Goal: Check status: Check status

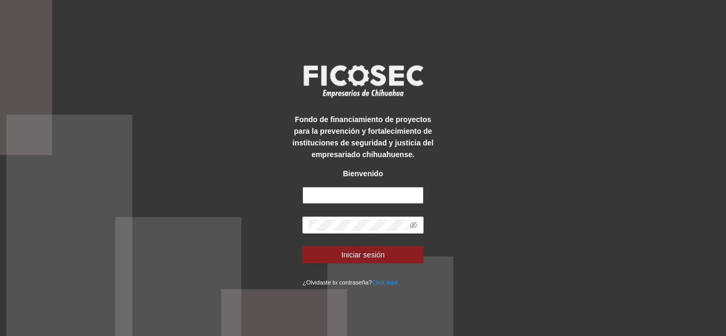
click at [381, 195] on input "text" at bounding box center [362, 195] width 121 height 17
type input "**********"
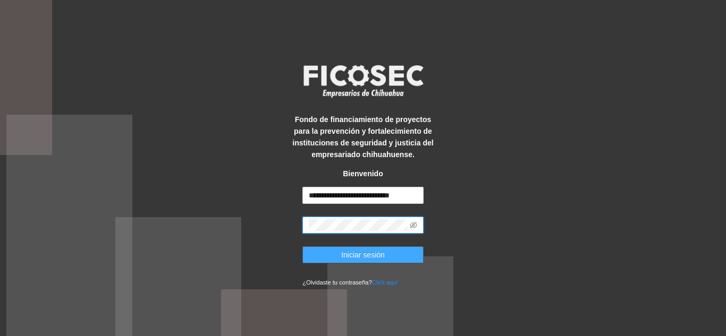
click at [364, 251] on span "Iniciar sesión" at bounding box center [363, 255] width 44 height 12
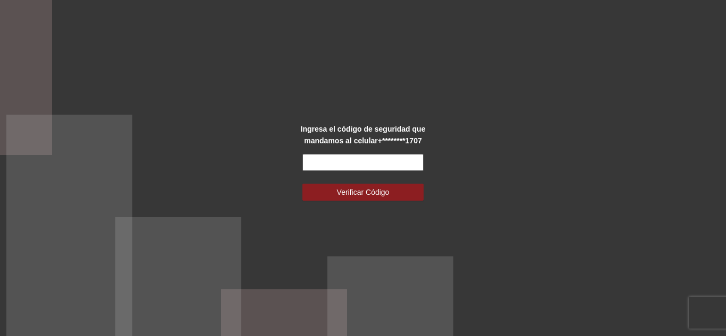
click at [364, 167] on input "text" at bounding box center [362, 162] width 121 height 17
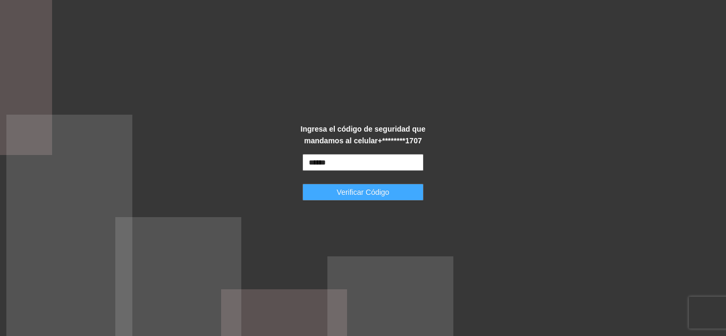
type input "******"
click at [381, 192] on span "Verificar Código" at bounding box center [363, 193] width 53 height 12
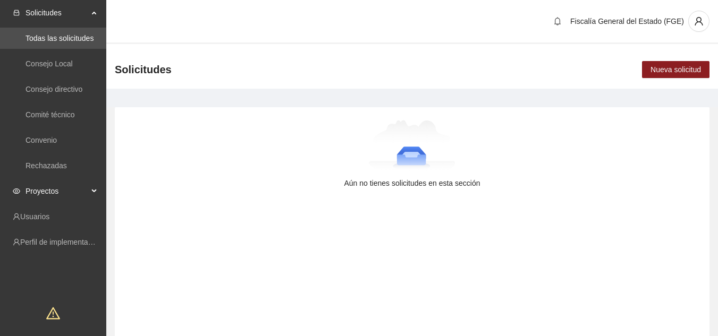
click at [75, 188] on span "Proyectos" at bounding box center [57, 191] width 63 height 21
click at [49, 221] on link "Activos" at bounding box center [38, 217] width 24 height 9
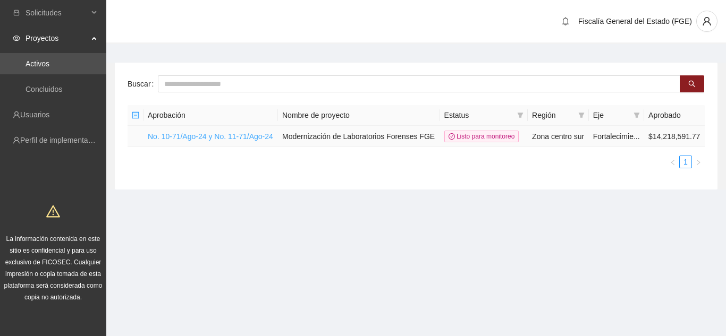
click at [218, 137] on link "No. 10-71/Ago-24 y No. 11-71/Ago-24" at bounding box center [210, 136] width 125 height 9
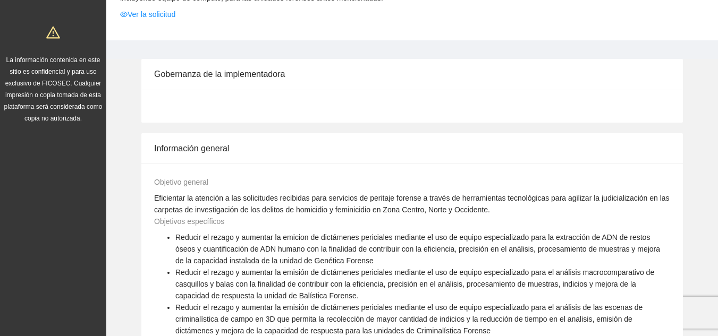
scroll to position [213, 0]
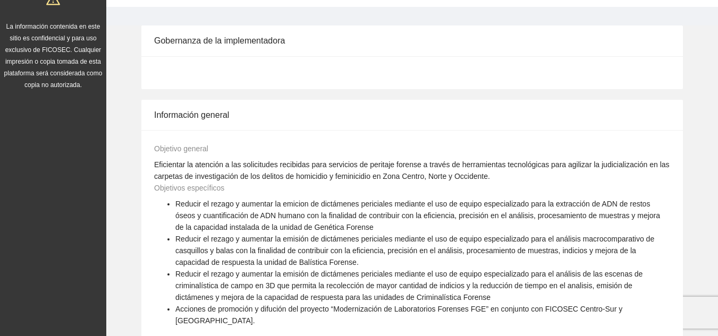
click at [212, 70] on div at bounding box center [412, 72] width 542 height 33
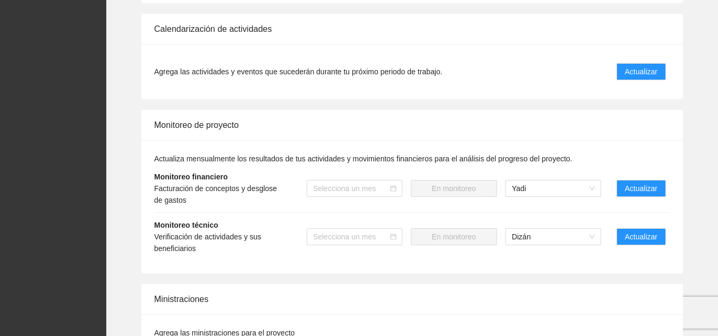
scroll to position [691, 0]
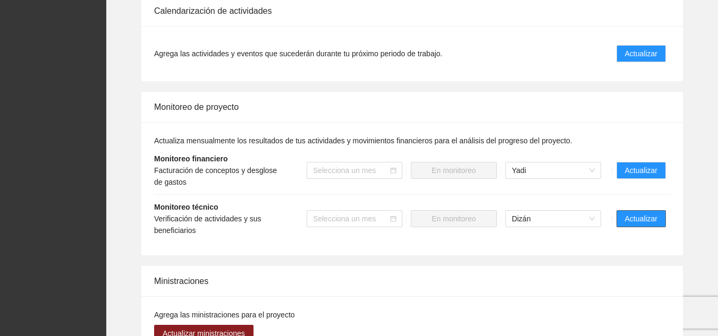
click at [646, 213] on span "Actualizar" at bounding box center [641, 219] width 32 height 12
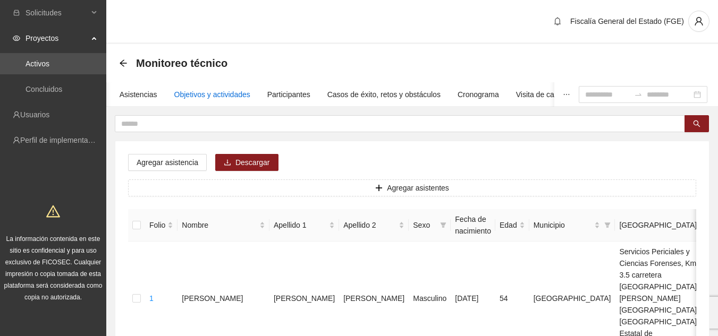
click at [213, 92] on div "Objetivos y actividades" at bounding box center [212, 95] width 76 height 12
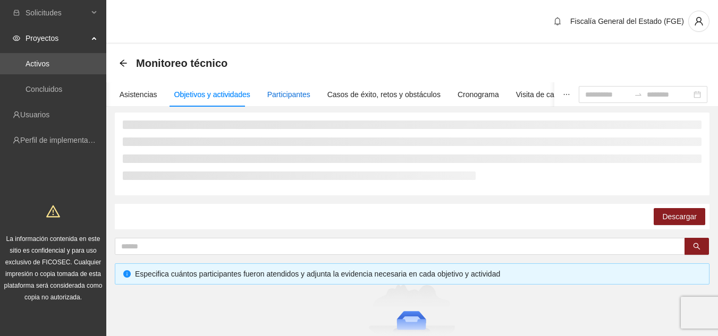
click at [273, 90] on div "Participantes" at bounding box center [288, 95] width 43 height 12
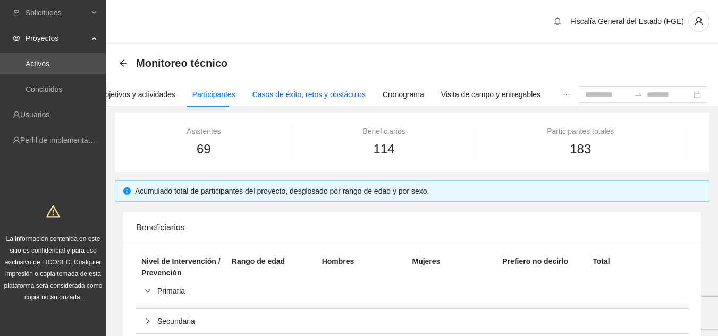
click at [299, 99] on div "Casos de éxito, retos y obstáculos" at bounding box center [308, 95] width 113 height 12
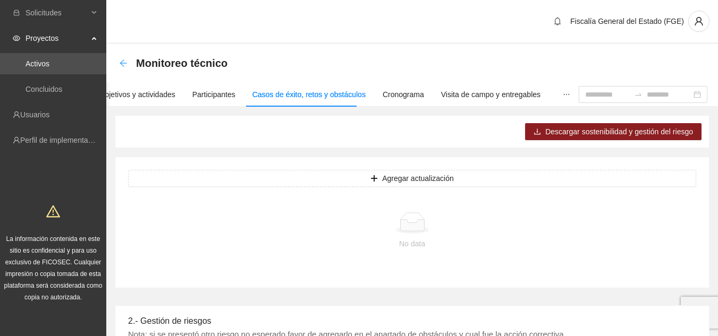
click at [123, 60] on icon "arrow-left" at bounding box center [123, 63] width 9 height 9
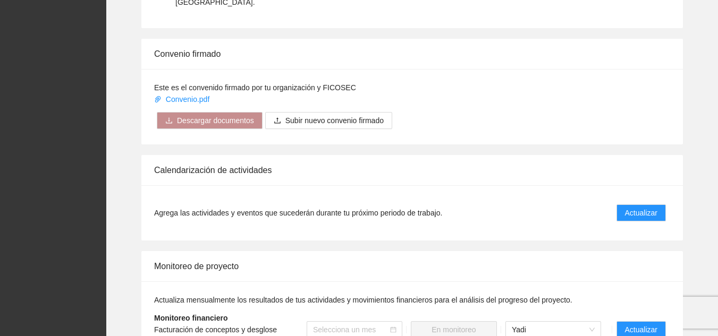
scroll to position [585, 0]
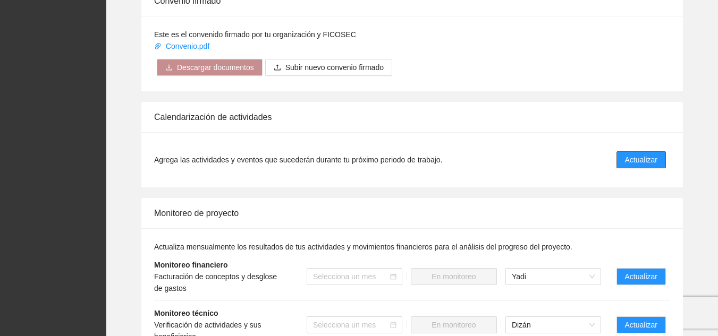
click at [619, 151] on button "Actualizar" at bounding box center [641, 159] width 49 height 17
click at [655, 154] on span "Actualizar" at bounding box center [641, 160] width 32 height 12
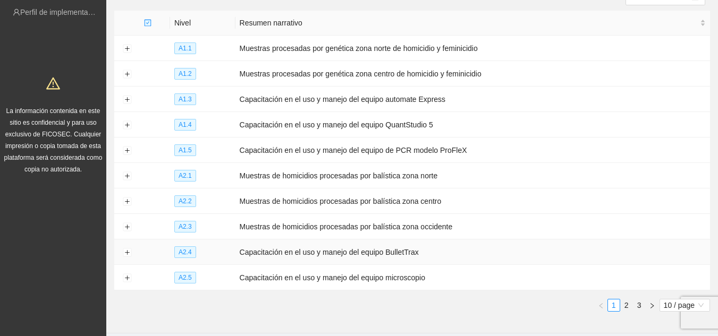
scroll to position [109, 0]
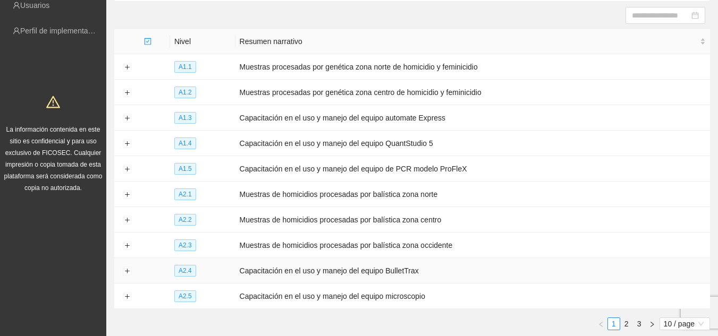
click at [243, 267] on td "Capacitación en el uso y manejo del equipo BulletTrax" at bounding box center [472, 271] width 475 height 26
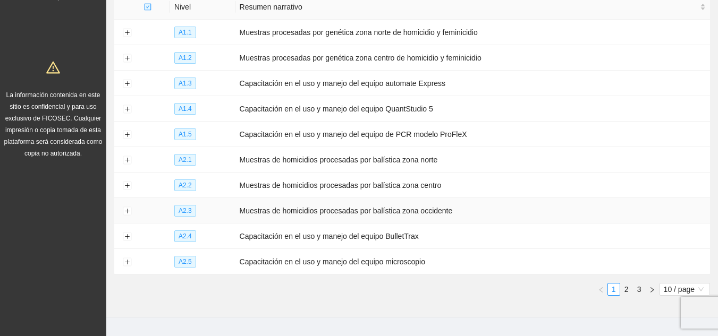
scroll to position [163, 0]
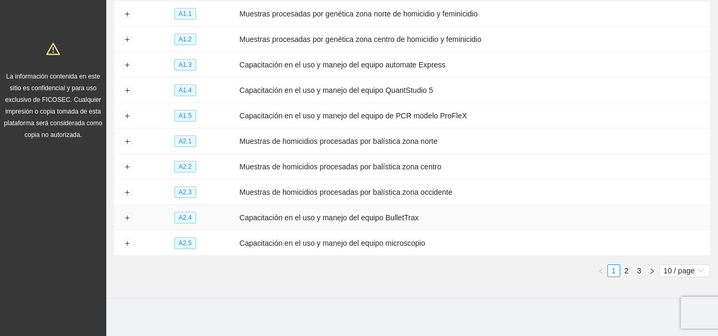
click at [248, 215] on td "Capacitación en el uso y manejo del equipo BulletTrax" at bounding box center [472, 218] width 475 height 26
click at [269, 216] on td "Capacitación en el uso y manejo del equipo BulletTrax" at bounding box center [472, 218] width 475 height 26
click at [187, 215] on span "A2.4" at bounding box center [185, 218] width 22 height 12
click at [269, 218] on td "Capacitación en el uso y manejo del equipo BulletTrax" at bounding box center [472, 218] width 475 height 26
click at [625, 268] on link "2" at bounding box center [627, 271] width 12 height 12
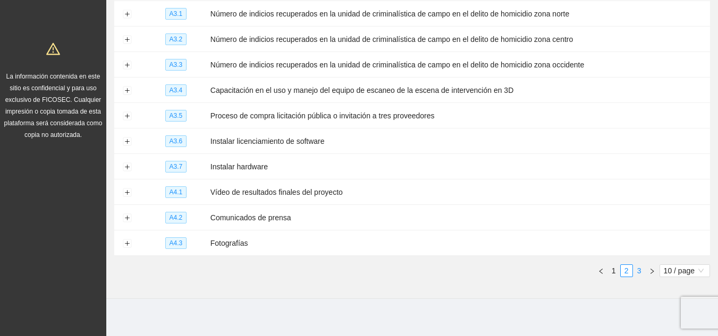
click at [641, 265] on link "3" at bounding box center [640, 271] width 12 height 12
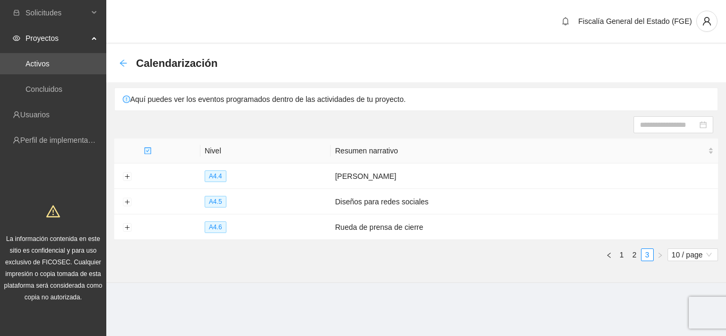
click at [121, 63] on icon "arrow-left" at bounding box center [123, 63] width 7 height 7
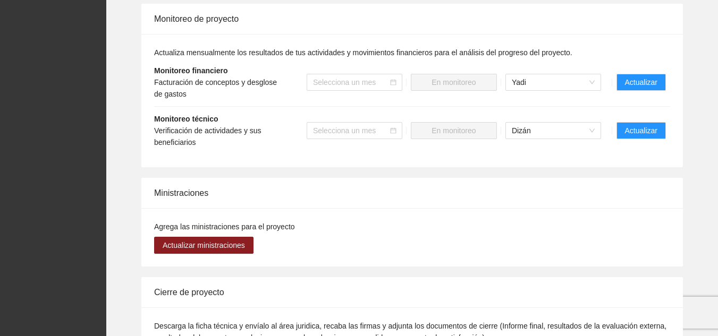
scroll to position [797, 0]
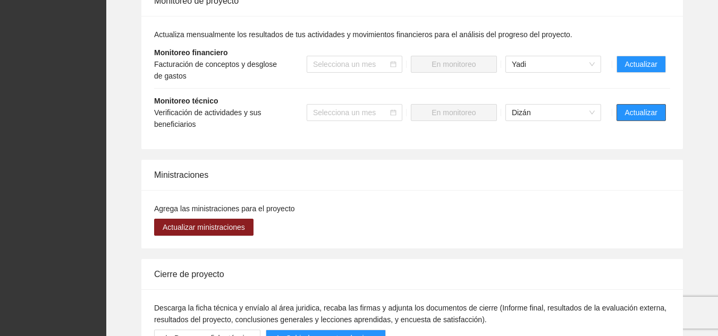
click at [642, 107] on span "Actualizar" at bounding box center [641, 113] width 32 height 12
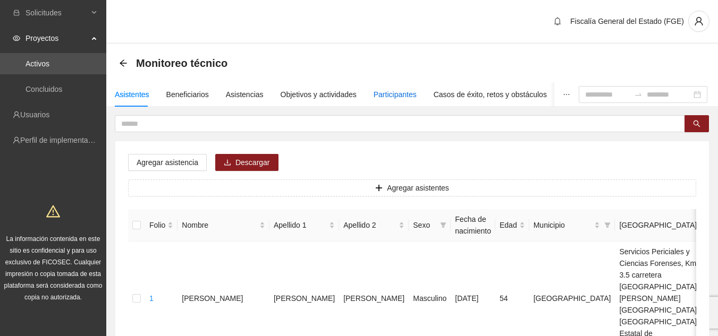
click at [392, 90] on div "Participantes" at bounding box center [395, 95] width 43 height 12
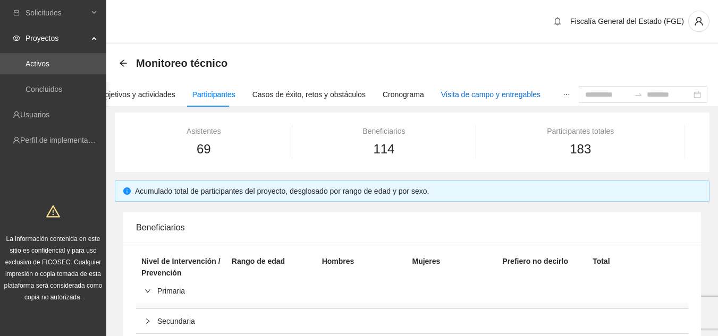
click at [466, 98] on div "Visita de campo y entregables" at bounding box center [490, 95] width 99 height 12
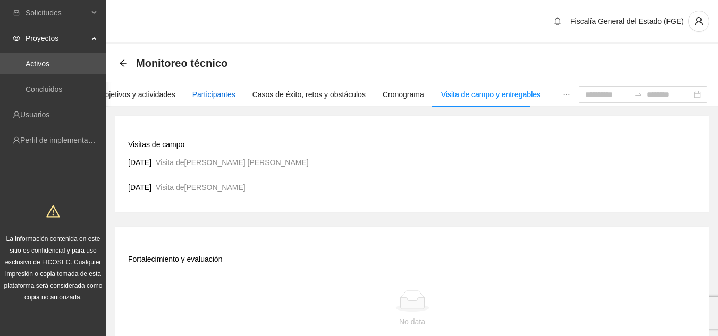
click at [207, 91] on div "Participantes" at bounding box center [213, 95] width 43 height 12
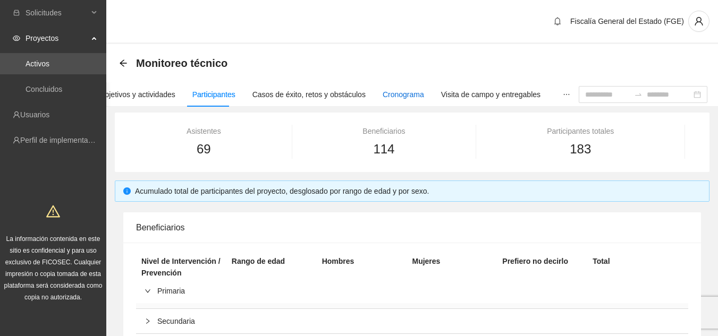
click at [390, 92] on div "Cronograma" at bounding box center [403, 95] width 41 height 12
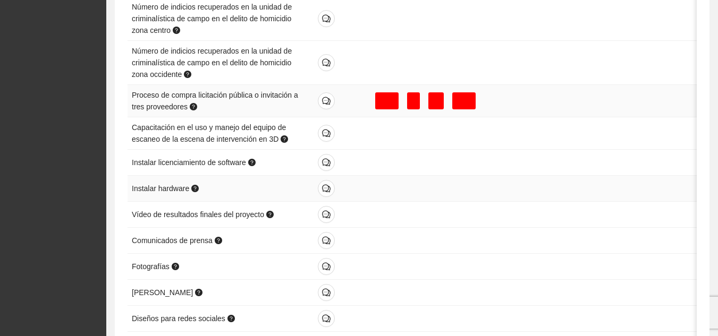
scroll to position [506, 0]
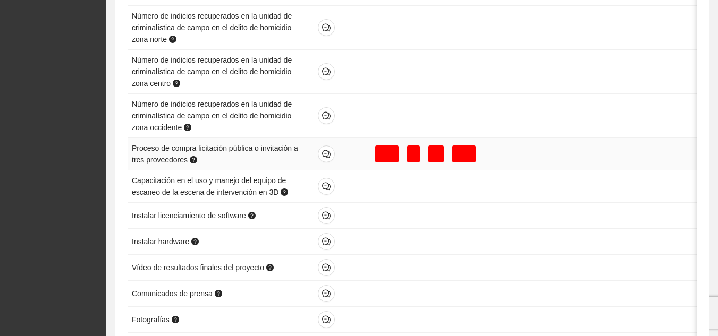
click at [407, 154] on div at bounding box center [413, 154] width 13 height 17
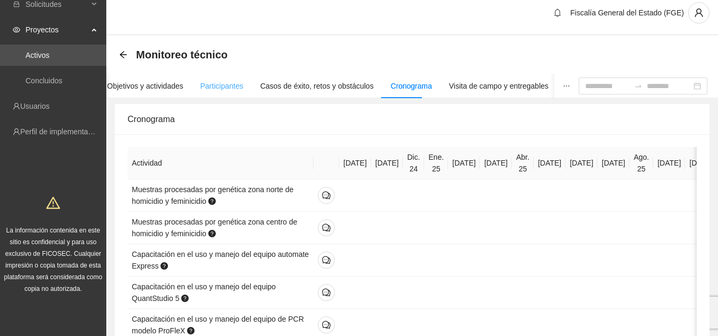
scroll to position [0, 0]
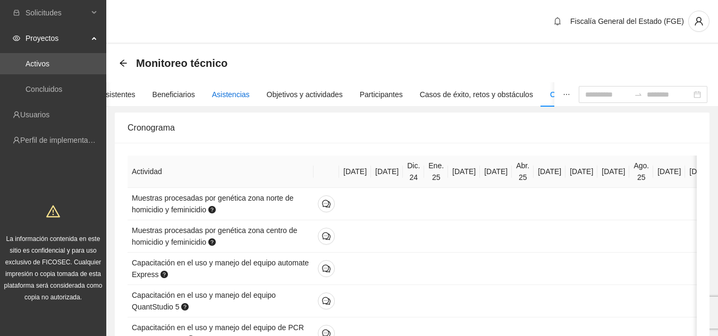
click at [226, 98] on div "Asistencias" at bounding box center [231, 95] width 38 height 12
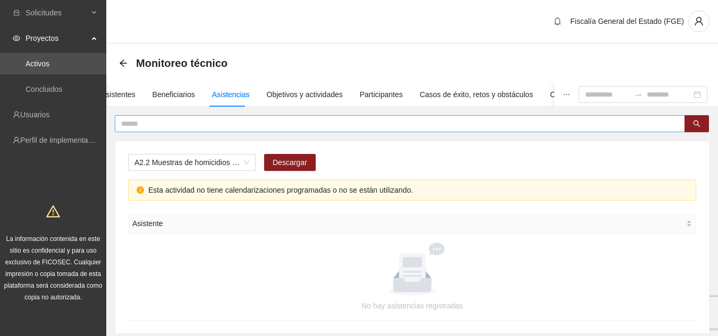
click at [123, 64] on icon "arrow-left" at bounding box center [123, 63] width 9 height 9
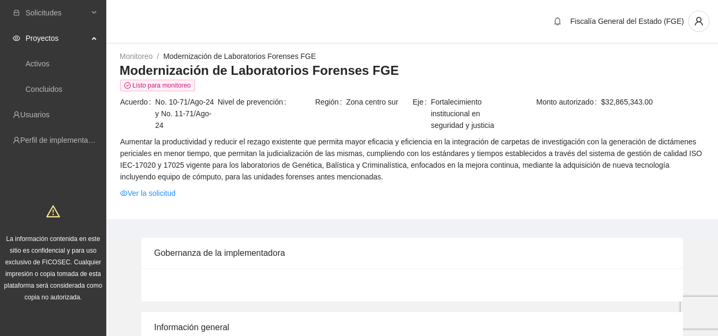
click at [226, 134] on td "Nivel de prevención" at bounding box center [266, 116] width 98 height 40
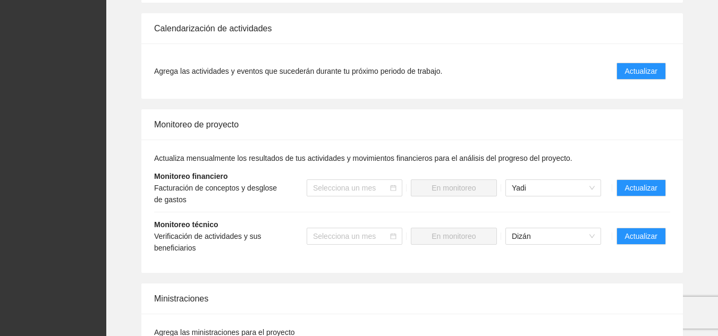
scroll to position [691, 0]
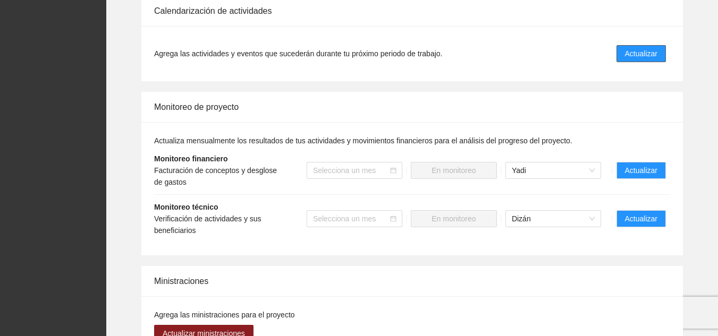
click at [633, 48] on span "Actualizar" at bounding box center [641, 54] width 32 height 12
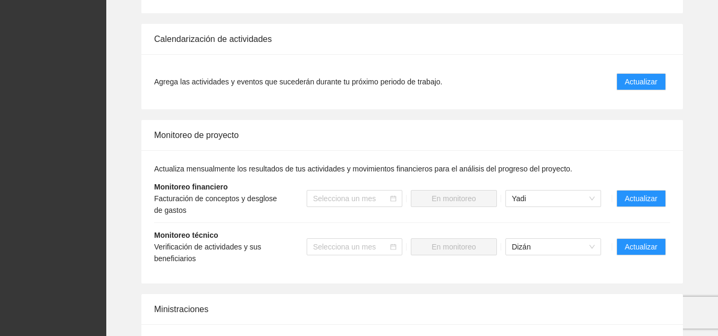
scroll to position [691, 0]
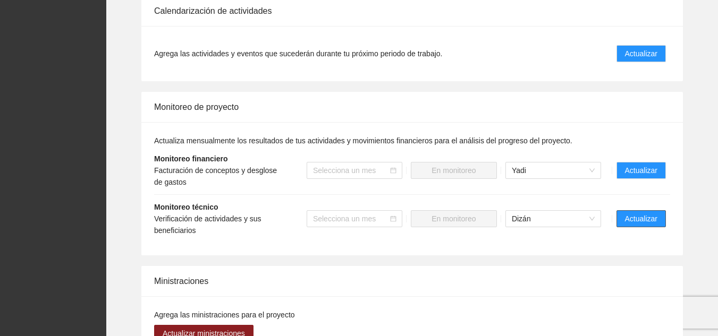
click at [629, 213] on span "Actualizar" at bounding box center [641, 219] width 32 height 12
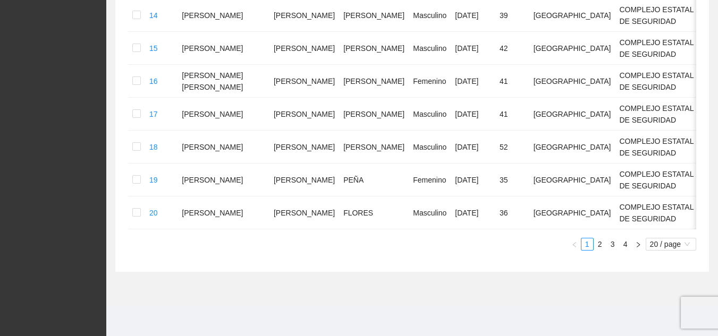
scroll to position [973, 0]
click at [599, 244] on link "2" at bounding box center [600, 245] width 12 height 12
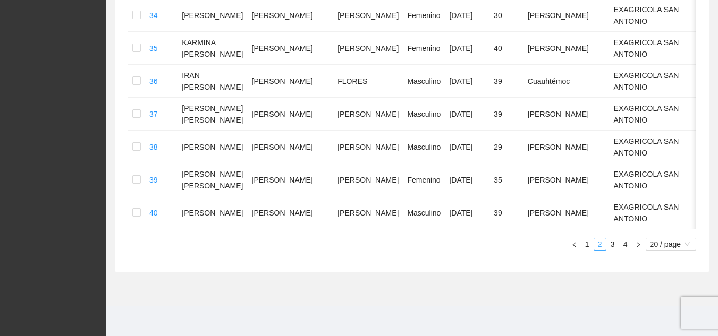
scroll to position [786, 0]
click at [614, 243] on link "3" at bounding box center [613, 245] width 12 height 12
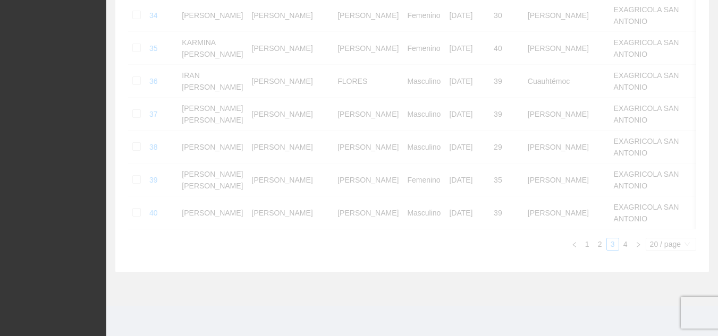
scroll to position [750, 0]
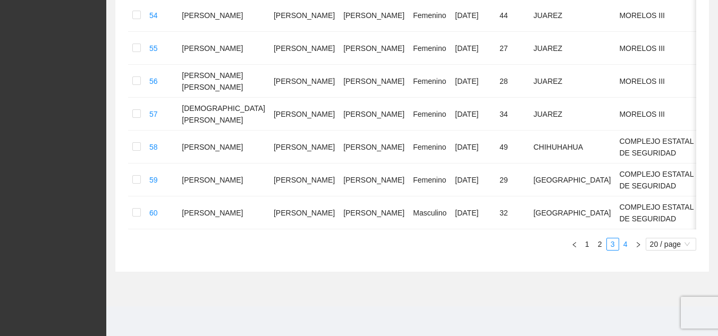
click at [626, 244] on link "4" at bounding box center [626, 245] width 12 height 12
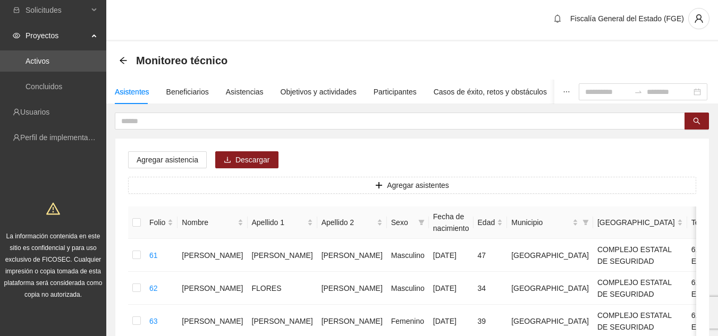
scroll to position [0, 0]
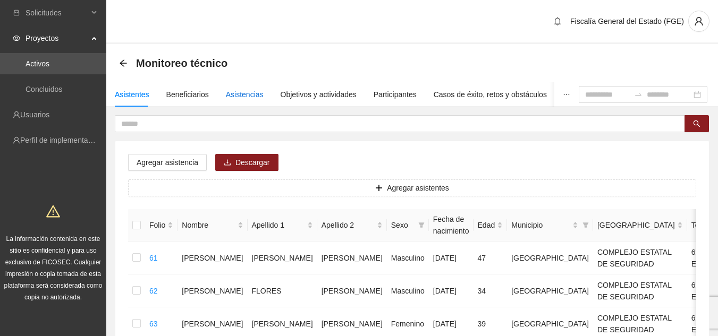
click at [244, 99] on div "Asistencias" at bounding box center [245, 95] width 38 height 12
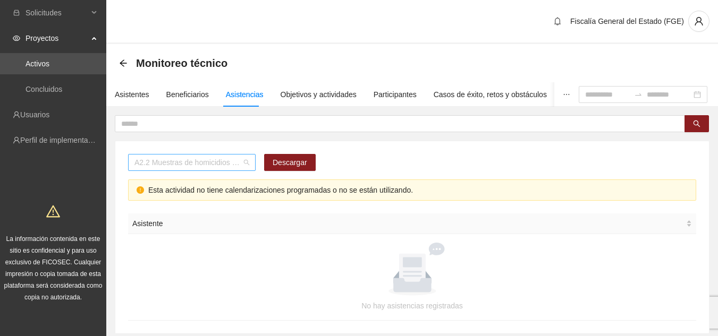
click at [247, 164] on span "A2.2 Muestras de homicidios procesadas por balística zona centro" at bounding box center [191, 163] width 115 height 16
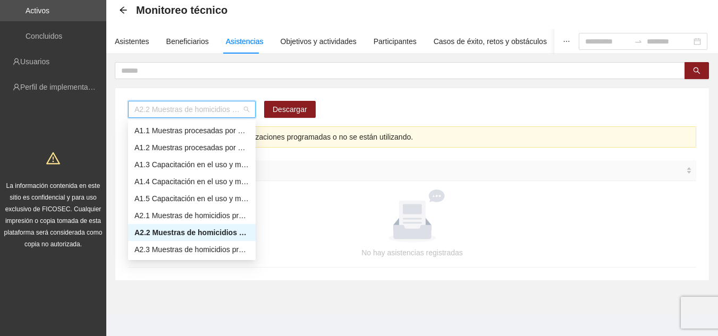
scroll to position [53, 0]
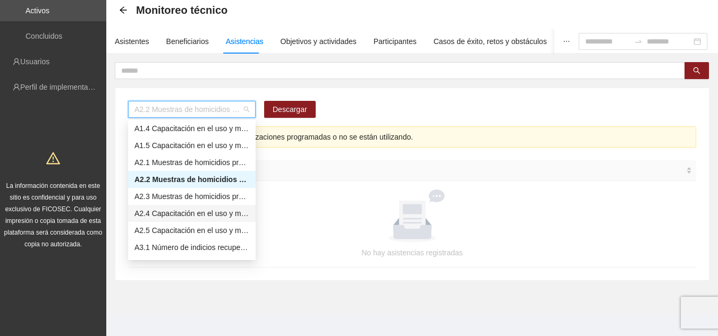
click at [219, 214] on div "A2.4 Capacitación en el uso y manejo del equipo BulletTrax" at bounding box center [191, 214] width 115 height 12
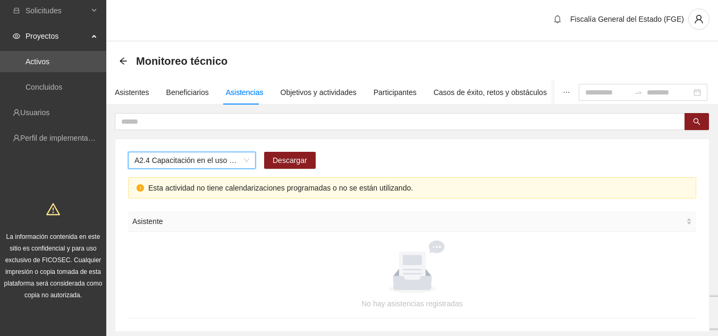
scroll to position [0, 0]
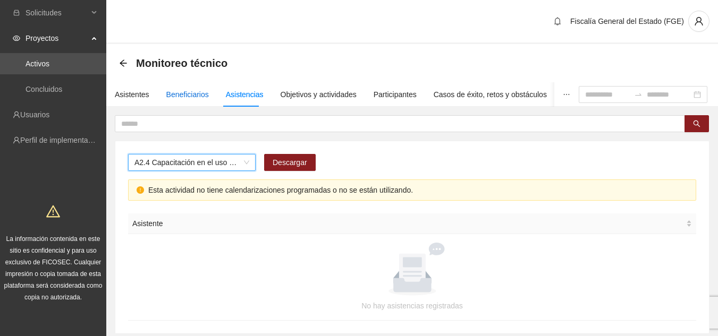
click at [191, 94] on div "Beneficiarios" at bounding box center [187, 95] width 43 height 12
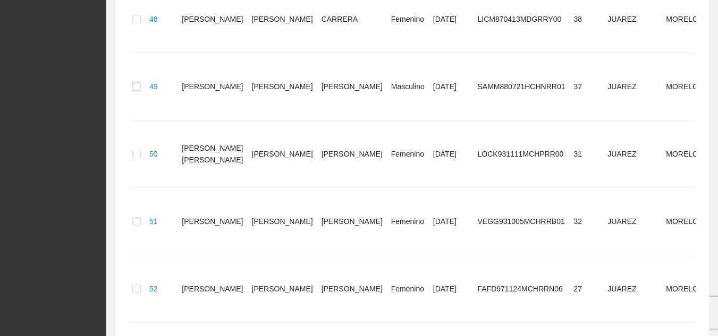
scroll to position [553, 0]
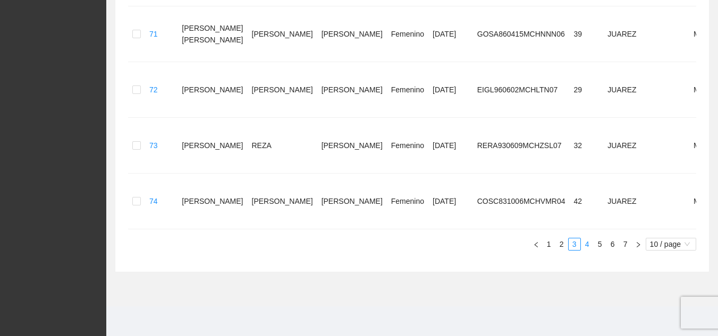
click at [585, 239] on link "4" at bounding box center [587, 245] width 12 height 12
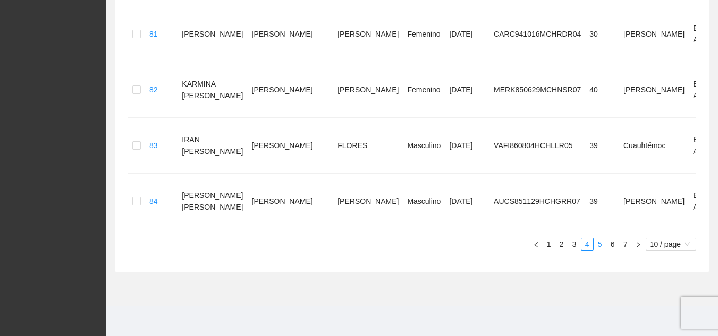
click at [602, 239] on link "5" at bounding box center [600, 245] width 12 height 12
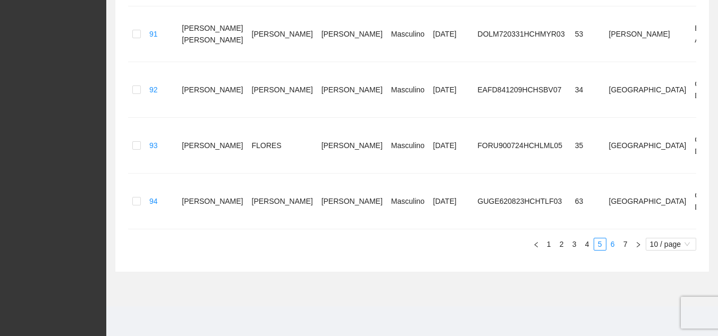
click at [611, 239] on link "6" at bounding box center [613, 245] width 12 height 12
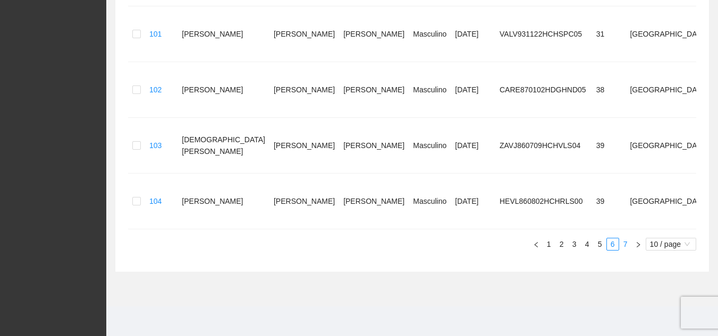
click at [624, 239] on link "7" at bounding box center [626, 245] width 12 height 12
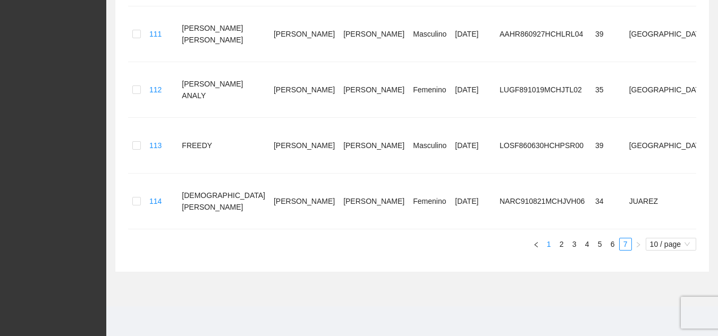
click at [549, 239] on link "1" at bounding box center [549, 245] width 12 height 12
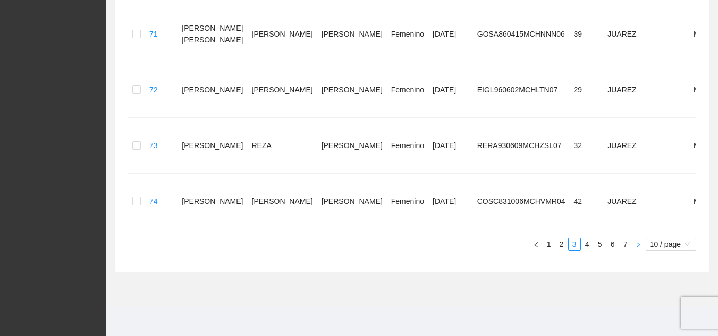
click at [637, 242] on icon "right" at bounding box center [638, 245] width 6 height 6
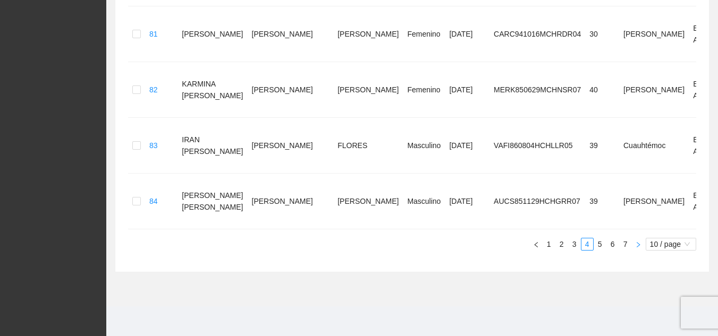
click at [637, 242] on icon "right" at bounding box center [638, 245] width 6 height 6
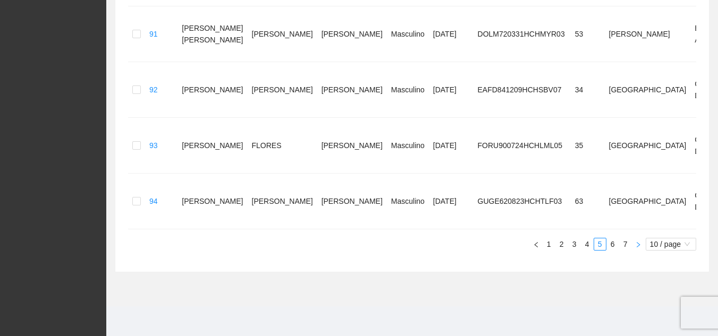
click at [637, 242] on icon "right" at bounding box center [638, 245] width 6 height 6
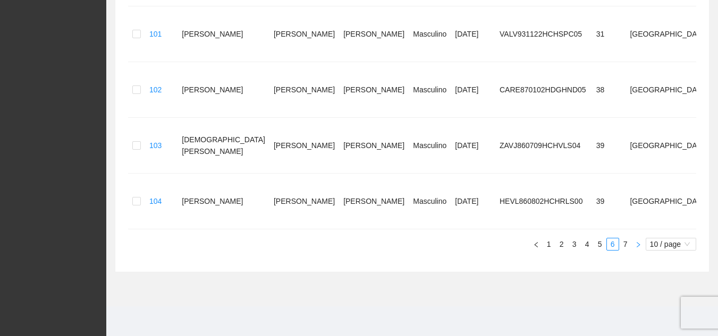
click at [637, 242] on icon "right" at bounding box center [638, 245] width 6 height 6
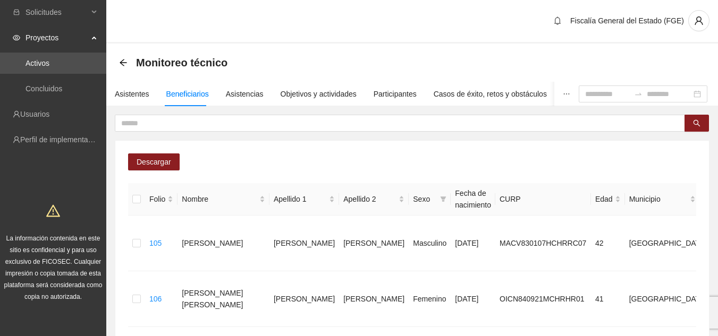
scroll to position [0, 0]
click at [141, 99] on div "Asistentes" at bounding box center [132, 95] width 35 height 12
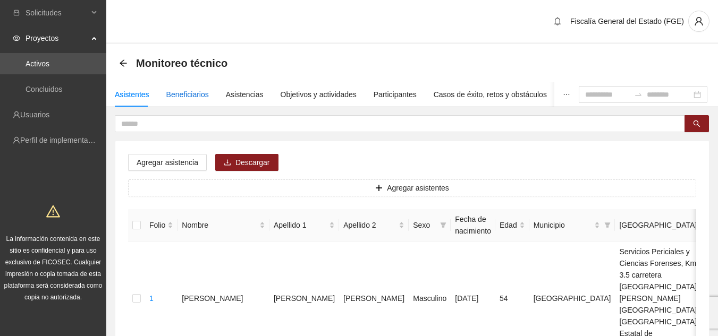
click at [192, 94] on div "Beneficiarios" at bounding box center [187, 95] width 43 height 12
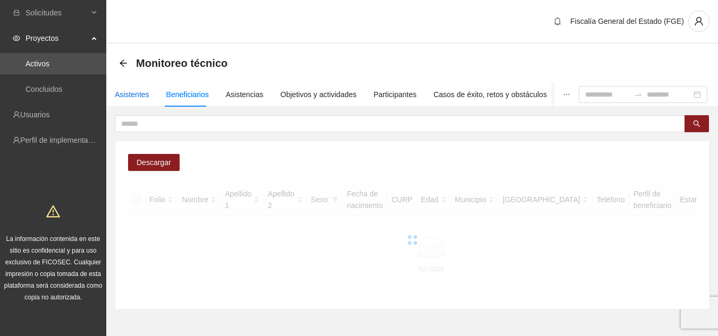
click at [140, 96] on div "Asistentes" at bounding box center [132, 95] width 35 height 12
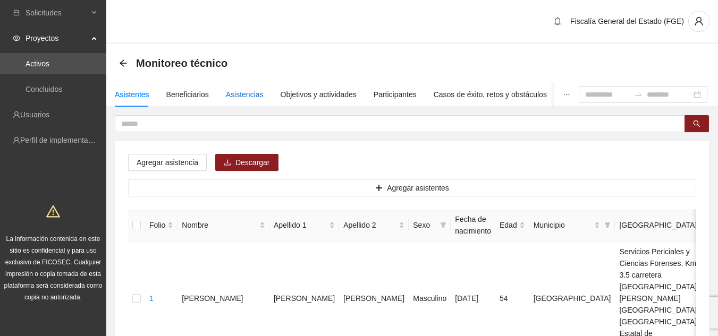
click at [238, 94] on div "Asistencias" at bounding box center [245, 95] width 38 height 12
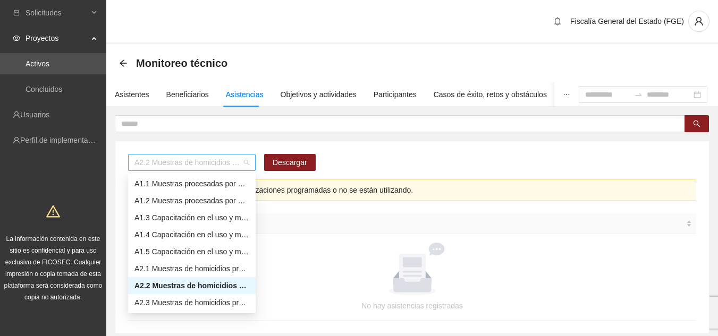
click at [248, 163] on span "A2.2 Muestras de homicidios procesadas por balística zona centro" at bounding box center [191, 163] width 115 height 16
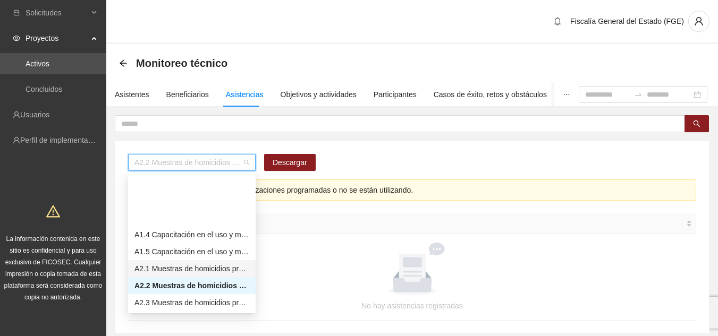
scroll to position [53, 0]
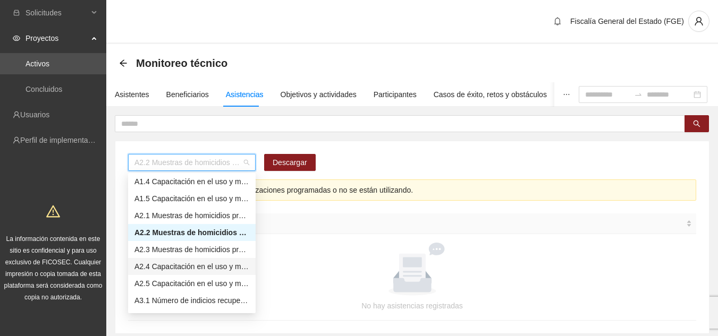
click at [233, 269] on div "A2.4 Capacitación en el uso y manejo del equipo BulletTrax" at bounding box center [191, 267] width 115 height 12
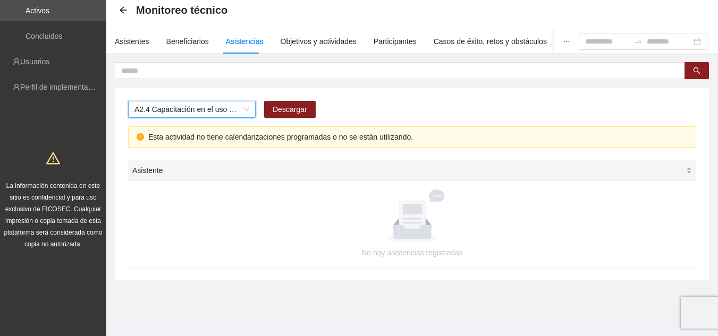
scroll to position [62, 0]
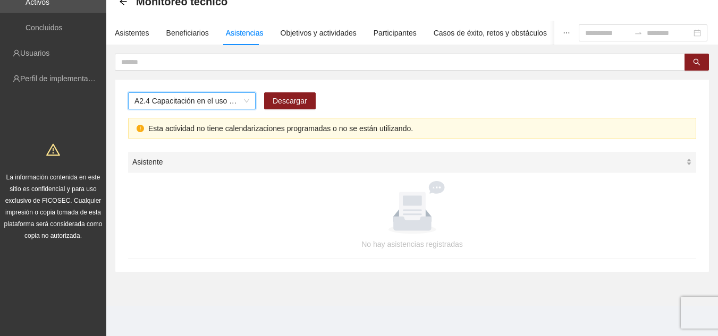
click at [691, 164] on div "Asistente" at bounding box center [412, 162] width 560 height 12
click at [142, 32] on div "Asistentes" at bounding box center [132, 33] width 35 height 12
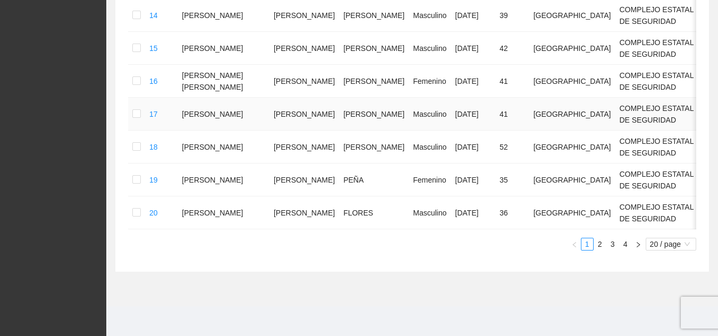
scroll to position [973, 0]
click at [626, 247] on link "4" at bounding box center [626, 245] width 12 height 12
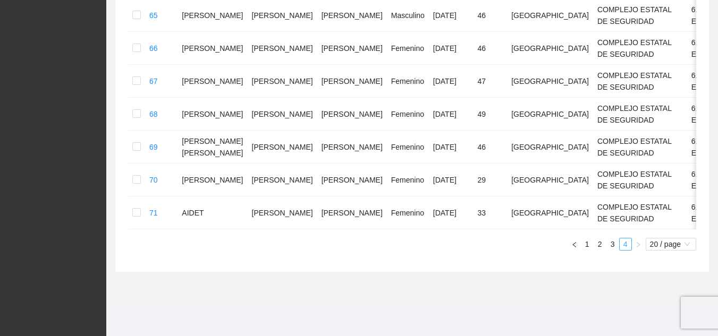
scroll to position [505, 0]
click at [586, 242] on link "1" at bounding box center [587, 245] width 12 height 12
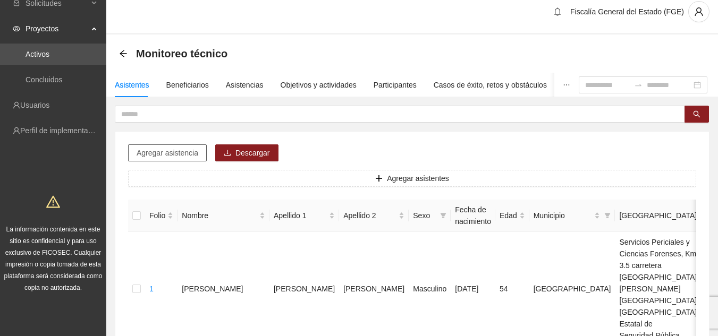
scroll to position [0, 0]
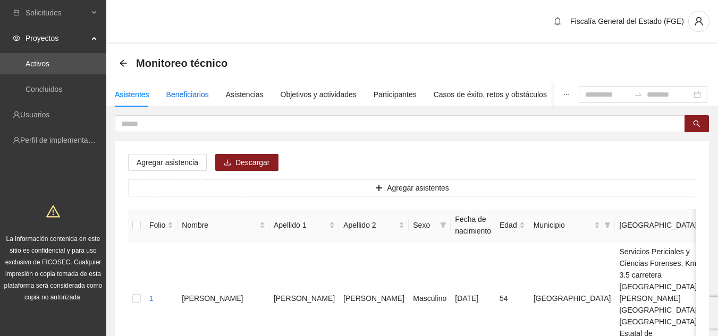
click at [193, 92] on div "Beneficiarios" at bounding box center [187, 95] width 43 height 12
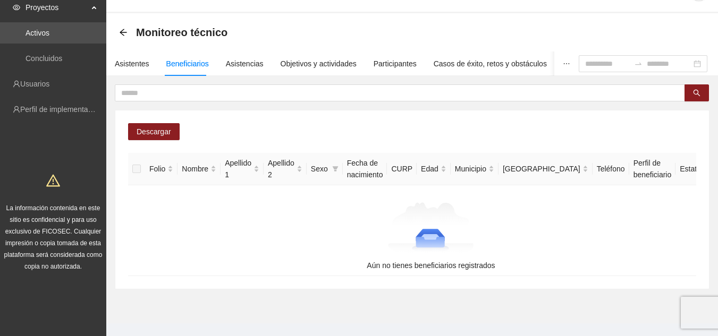
scroll to position [48, 0]
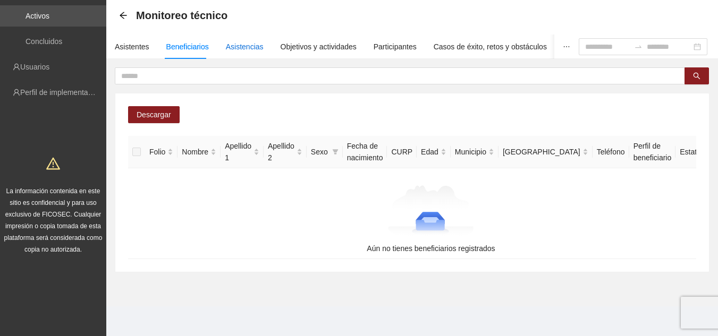
click at [239, 50] on div "Asistencias" at bounding box center [245, 47] width 38 height 12
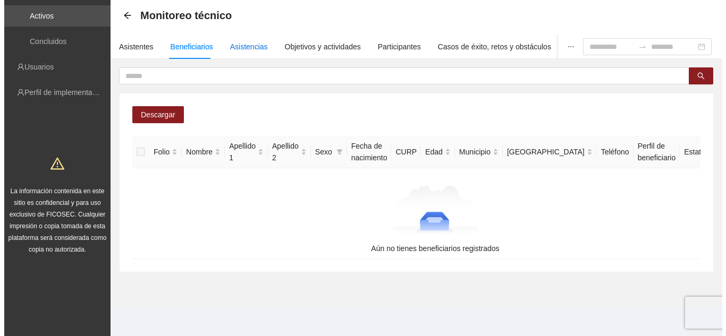
scroll to position [0, 0]
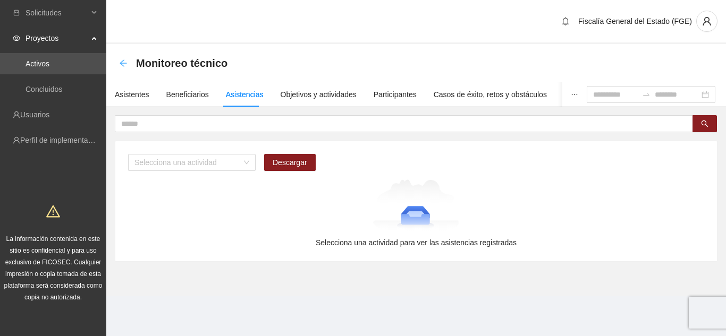
click at [123, 59] on icon "arrow-left" at bounding box center [123, 63] width 9 height 9
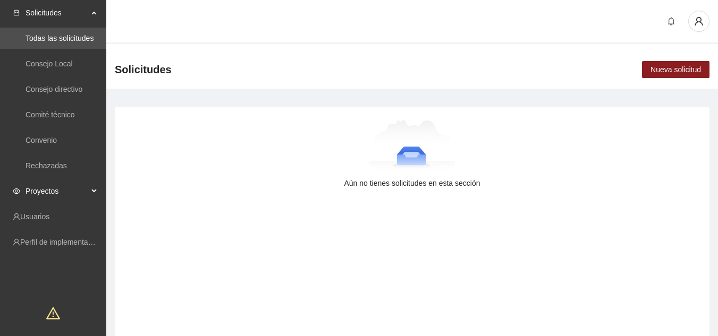
click at [79, 192] on span "Proyectos" at bounding box center [57, 191] width 63 height 21
click at [49, 221] on link "Activos" at bounding box center [38, 217] width 24 height 9
click at [74, 192] on span "Proyectos" at bounding box center [57, 191] width 63 height 21
click at [49, 217] on link "Activos" at bounding box center [38, 217] width 24 height 9
click at [79, 189] on span "Proyectos" at bounding box center [57, 191] width 63 height 21
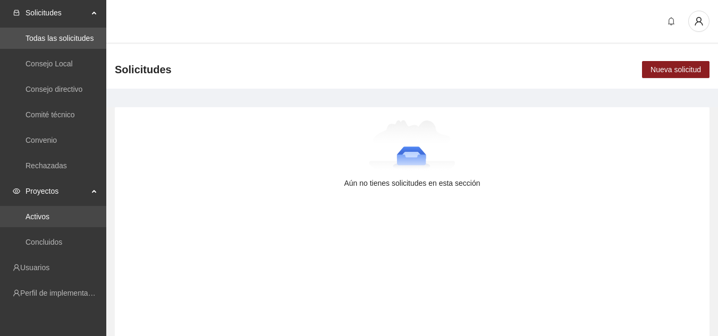
click at [49, 215] on link "Activos" at bounding box center [38, 217] width 24 height 9
click at [80, 190] on span "Proyectos" at bounding box center [57, 191] width 63 height 21
click at [49, 217] on link "Activos" at bounding box center [38, 217] width 24 height 9
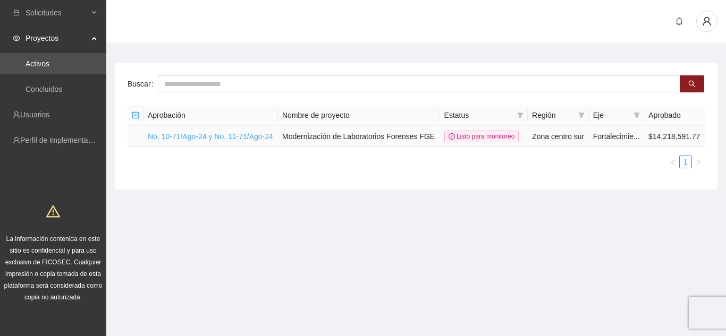
click at [198, 133] on link "No. 10-71/Ago-24 y No. 11-71/Ago-24" at bounding box center [210, 136] width 125 height 9
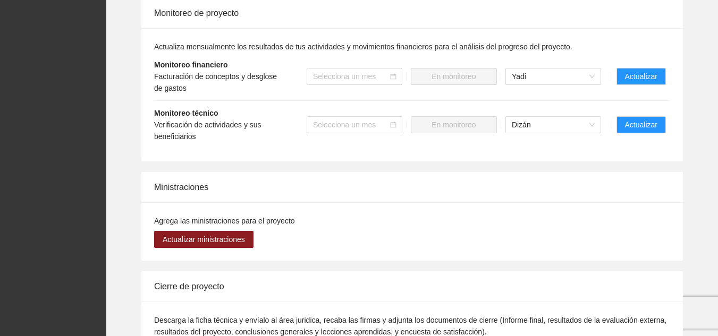
scroll to position [797, 0]
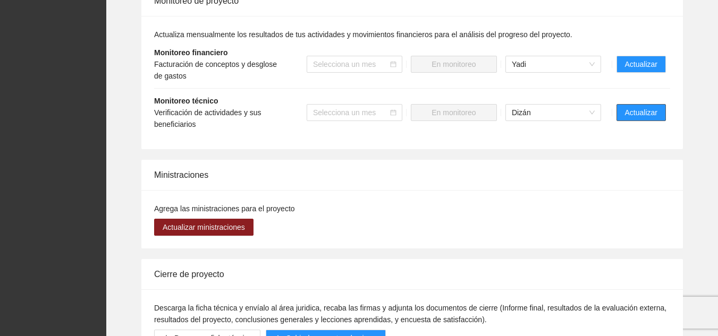
click at [635, 107] on span "Actualizar" at bounding box center [641, 113] width 32 height 12
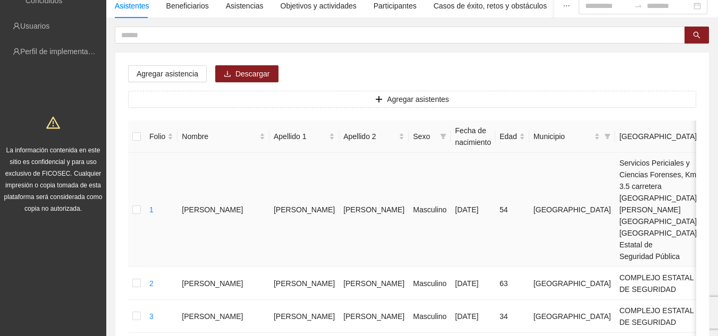
scroll to position [58, 0]
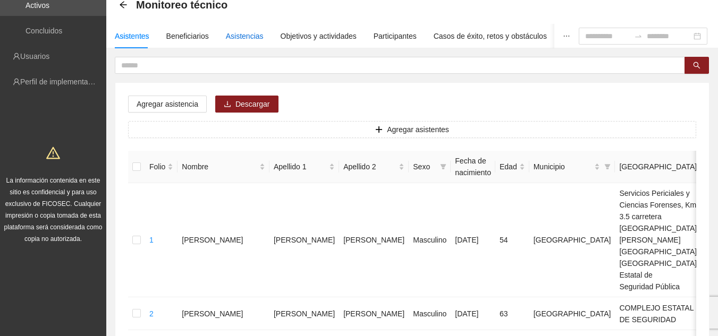
click at [239, 38] on div "Asistencias" at bounding box center [245, 36] width 38 height 12
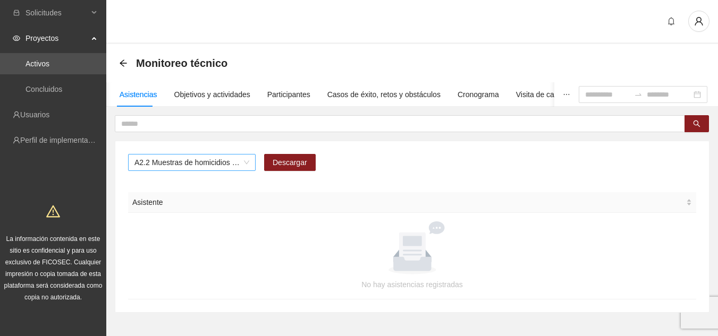
click at [240, 158] on span "A2.2 Muestras de homicidios procesadas por balística zona centro" at bounding box center [191, 163] width 115 height 16
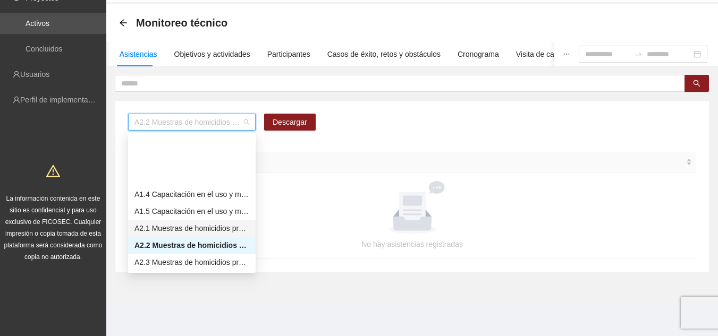
scroll to position [53, 0]
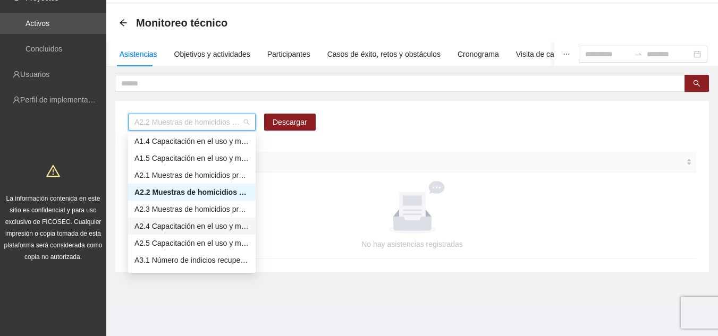
click at [214, 225] on div "A2.4 Capacitación en el uso y manejo del equipo BulletTrax" at bounding box center [191, 227] width 115 height 12
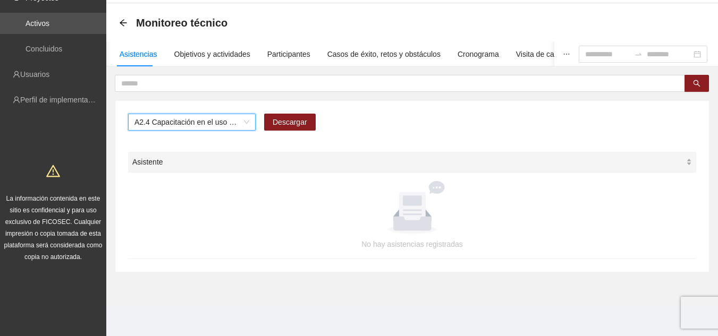
scroll to position [0, 0]
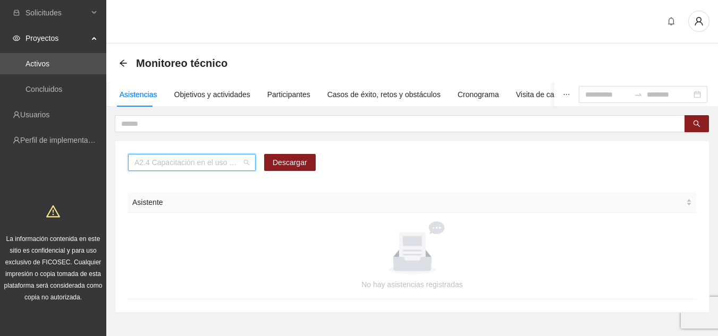
click at [246, 163] on span "A2.4 Capacitación en el uso y manejo del equipo BulletTrax" at bounding box center [191, 163] width 115 height 16
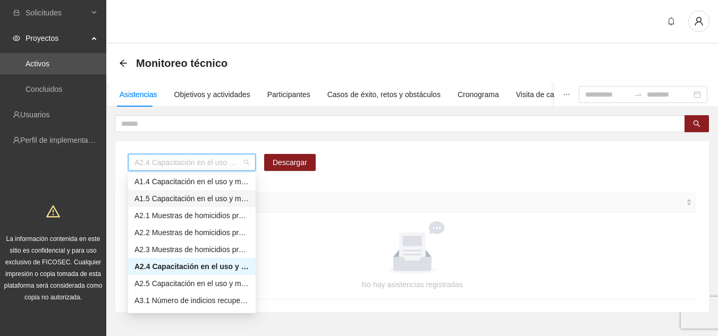
click at [236, 196] on div "A1.5 Capacitación en el uso y manejo del equipo de PCR modelo ProFleX" at bounding box center [191, 199] width 115 height 12
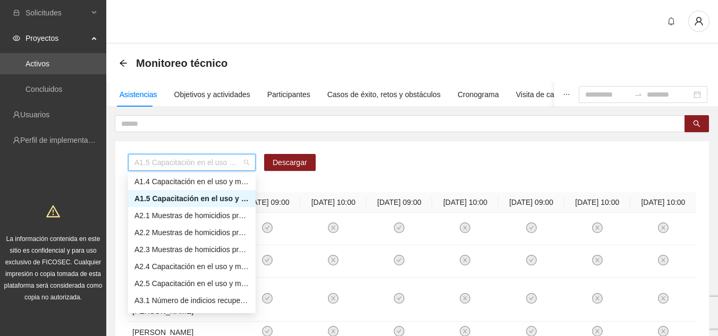
click at [151, 163] on span "A1.5 Capacitación en el uso y manejo del equipo de PCR modelo ProFleX" at bounding box center [191, 163] width 115 height 16
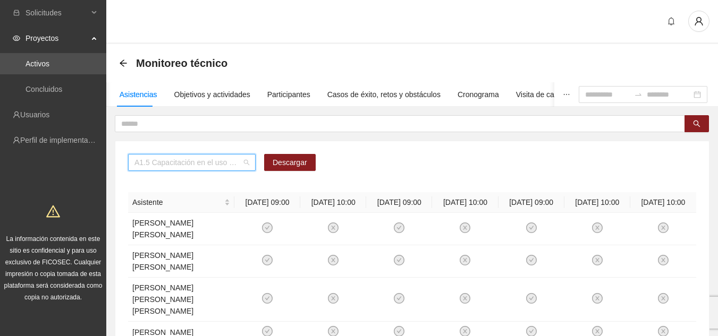
click at [243, 161] on span "A1.5 Capacitación en el uso y manejo del equipo de PCR modelo ProFleX" at bounding box center [191, 163] width 115 height 16
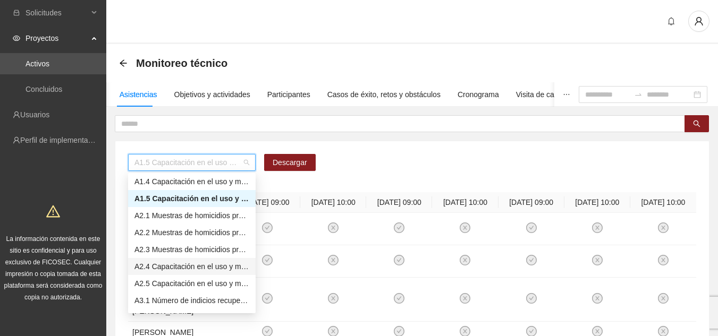
click at [232, 267] on div "A2.4 Capacitación en el uso y manejo del equipo BulletTrax" at bounding box center [191, 267] width 115 height 12
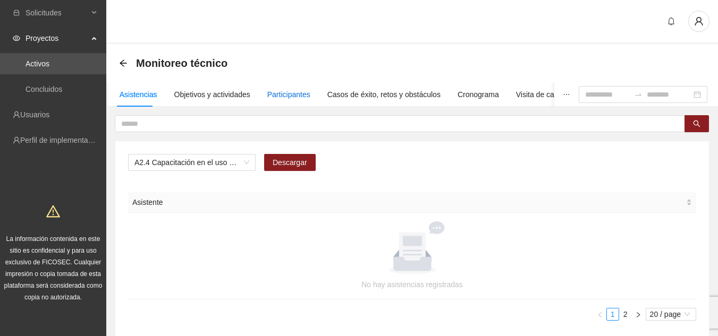
click at [281, 95] on div "Participantes" at bounding box center [288, 95] width 43 height 12
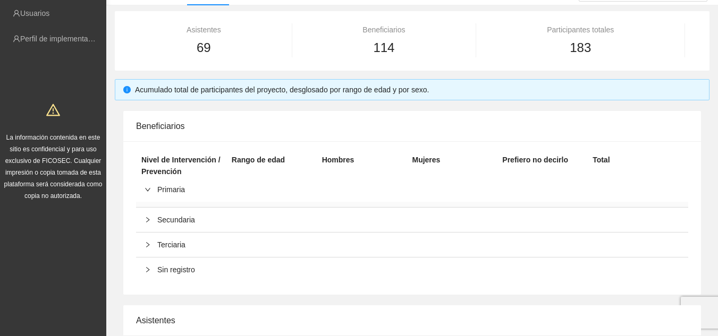
scroll to position [53, 0]
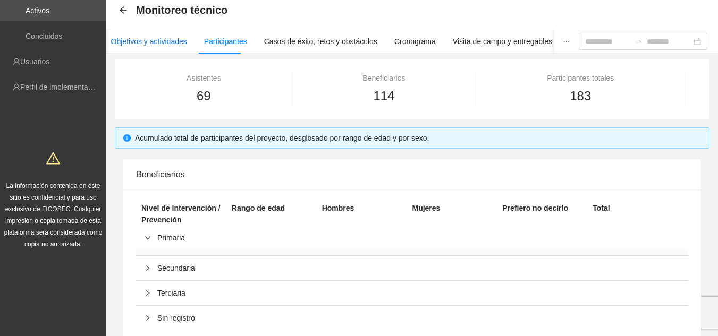
click at [159, 46] on div "Objetivos y actividades" at bounding box center [149, 42] width 76 height 12
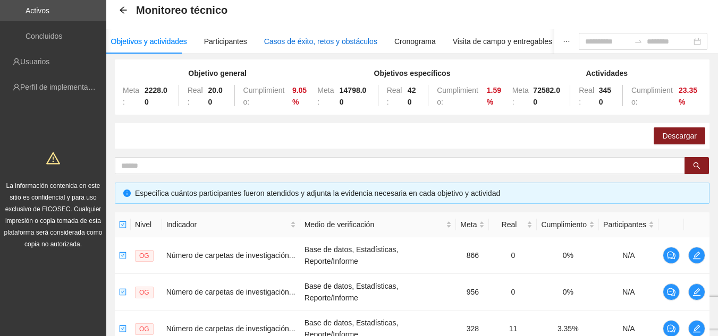
click at [298, 45] on div "Casos de éxito, retos y obstáculos" at bounding box center [320, 42] width 113 height 12
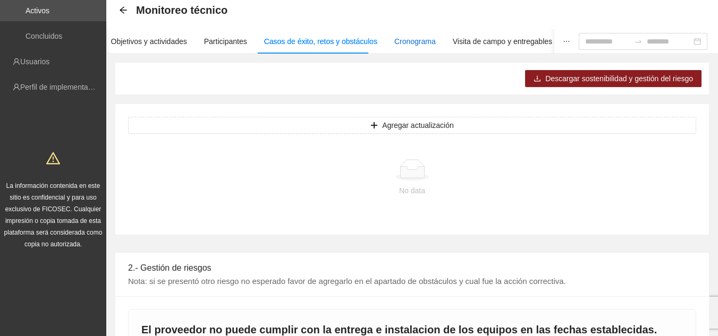
click at [413, 41] on div "Cronograma" at bounding box center [414, 42] width 41 height 12
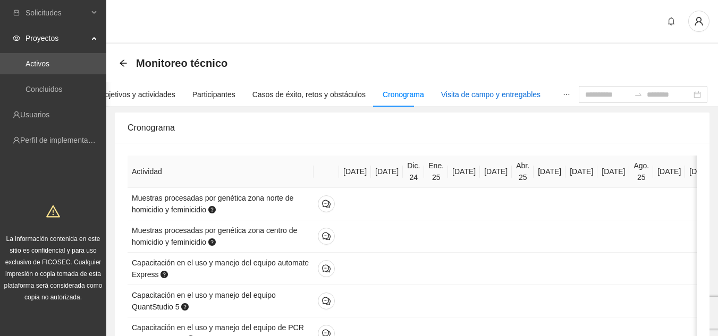
click at [471, 96] on div "Visita de campo y entregables" at bounding box center [490, 95] width 99 height 12
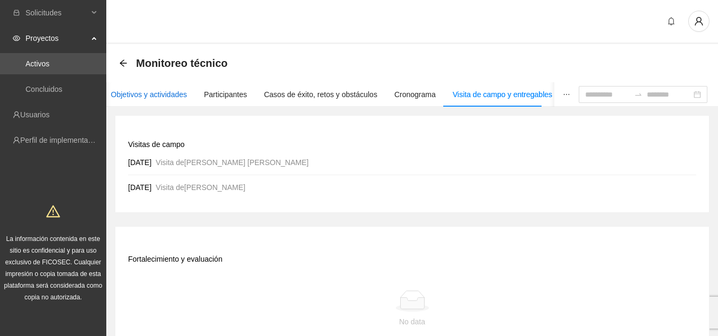
click at [149, 90] on div "Objetivos y actividades" at bounding box center [149, 95] width 76 height 12
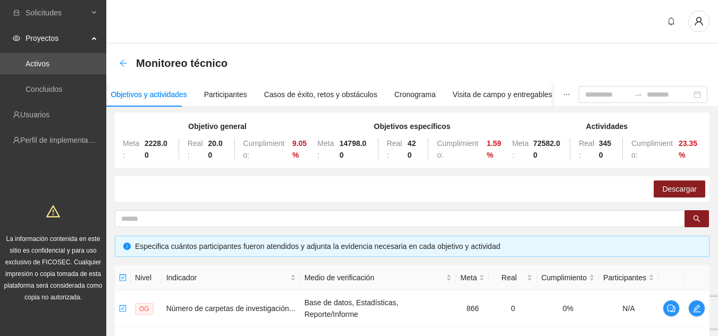
click at [127, 65] on icon "arrow-left" at bounding box center [123, 63] width 9 height 9
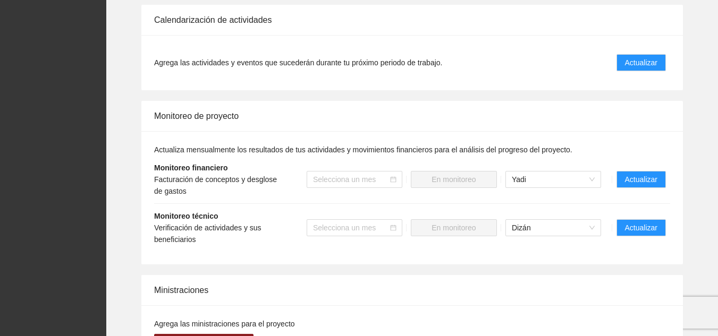
scroll to position [691, 0]
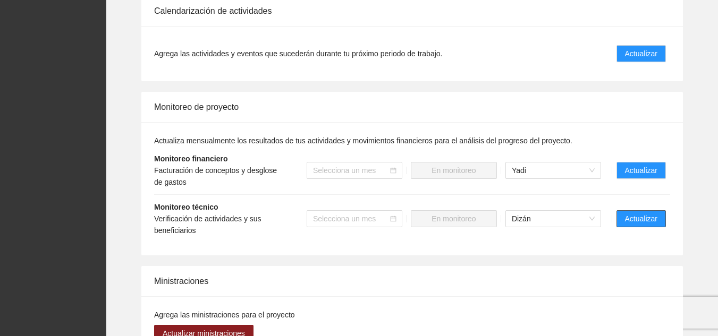
click at [632, 213] on span "Actualizar" at bounding box center [641, 219] width 32 height 12
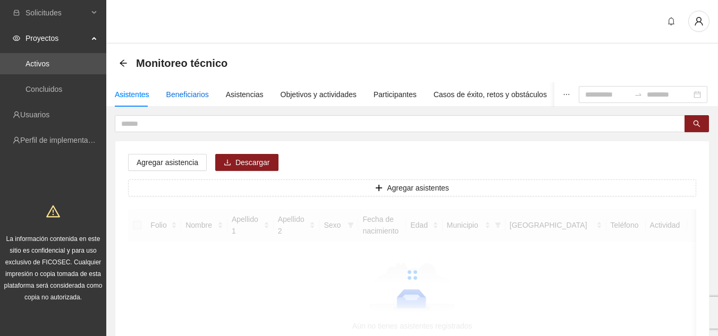
click at [188, 94] on div "Beneficiarios" at bounding box center [187, 95] width 43 height 12
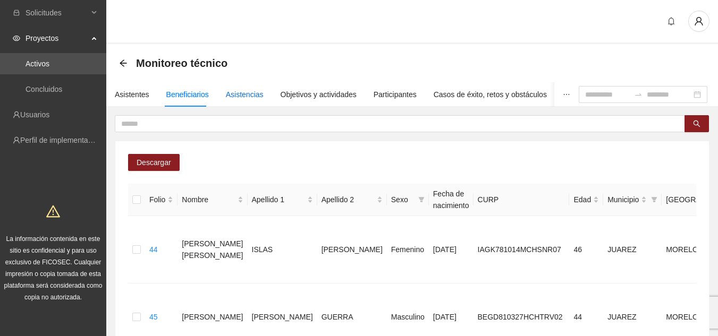
click at [238, 97] on div "Asistencias" at bounding box center [245, 95] width 38 height 12
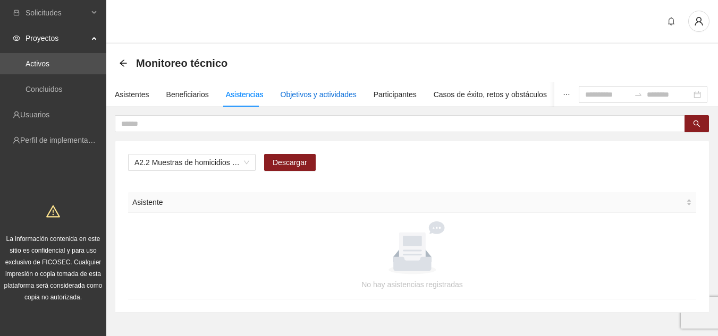
click at [299, 97] on div "Objetivos y actividades" at bounding box center [319, 95] width 76 height 12
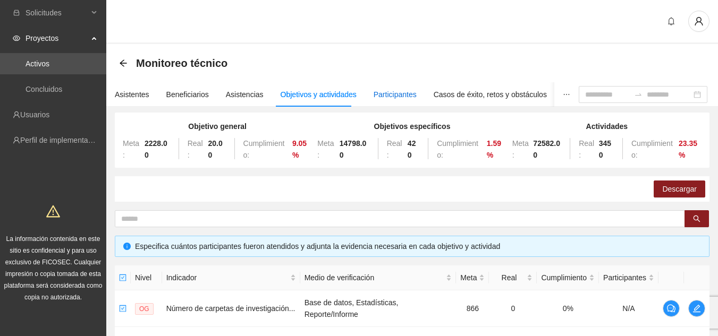
click at [392, 95] on div "Participantes" at bounding box center [395, 95] width 43 height 12
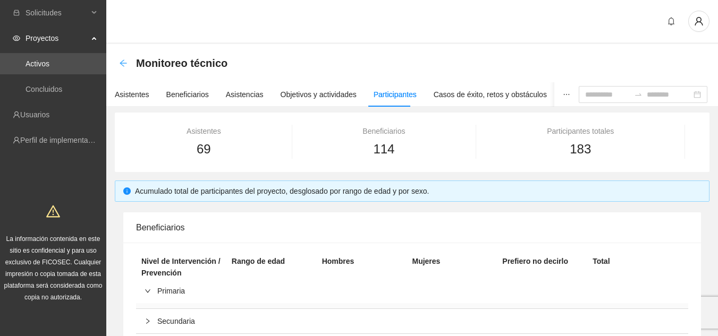
click at [123, 64] on icon "arrow-left" at bounding box center [123, 63] width 9 height 9
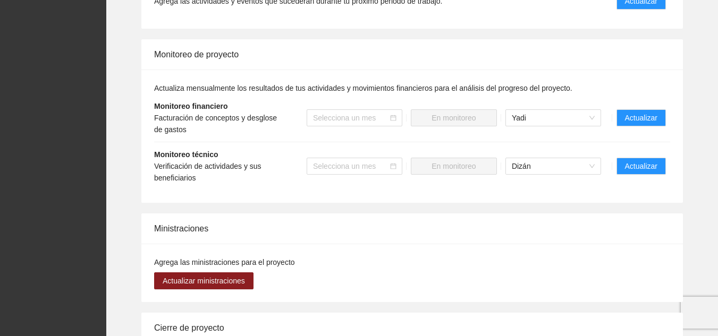
scroll to position [744, 0]
click at [640, 157] on button "Actualizar" at bounding box center [641, 165] width 49 height 17
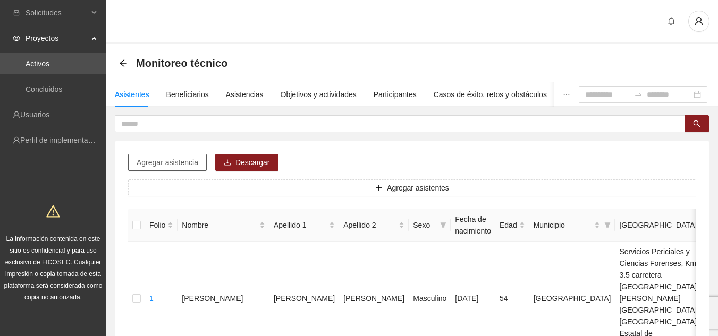
click at [200, 163] on button "Agregar asistencia" at bounding box center [167, 162] width 79 height 17
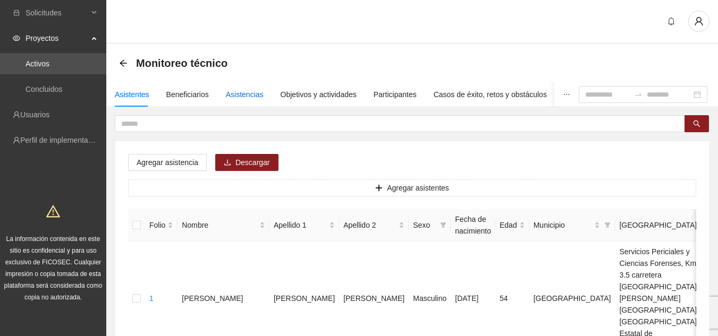
click at [248, 91] on div "Asistencias" at bounding box center [245, 95] width 38 height 12
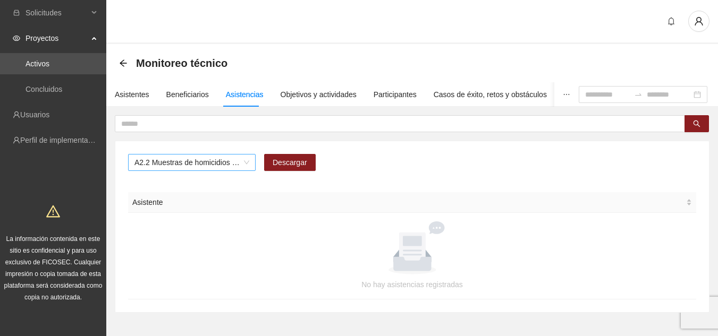
click at [246, 161] on span "A2.2 Muestras de homicidios procesadas por balística zona centro" at bounding box center [191, 163] width 115 height 16
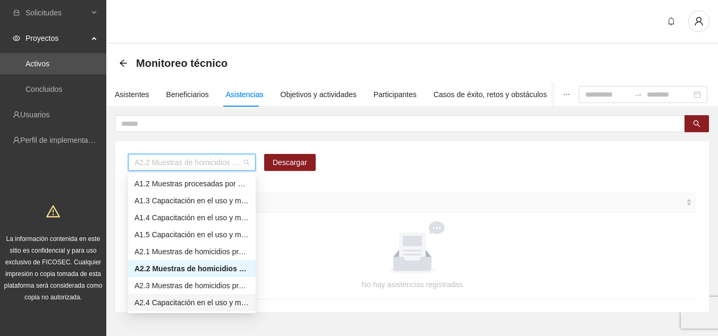
scroll to position [34, 0]
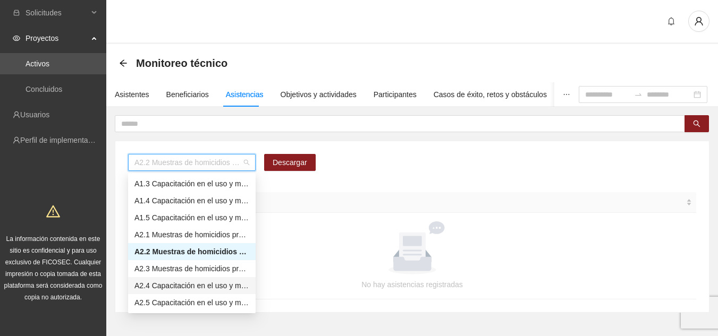
click at [230, 283] on div "A2.4 Capacitación en el uso y manejo del equipo BulletTrax" at bounding box center [191, 286] width 115 height 12
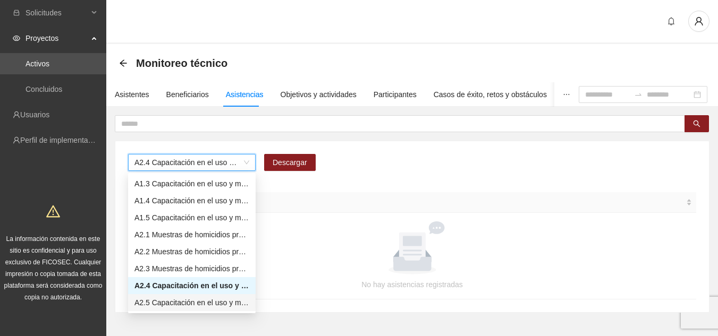
click at [231, 164] on span "A2.4 Capacitación en el uso y manejo del equipo BulletTrax" at bounding box center [191, 163] width 115 height 16
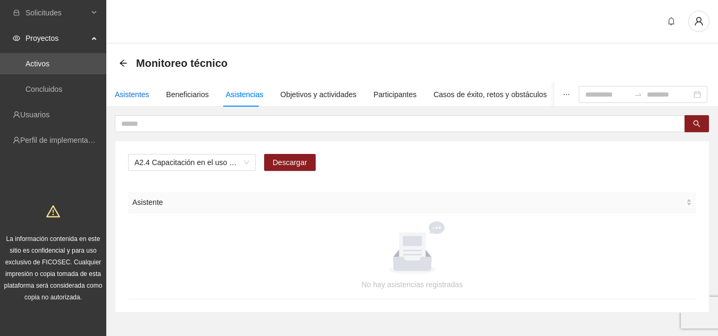
click at [129, 92] on div "Asistentes" at bounding box center [132, 95] width 35 height 12
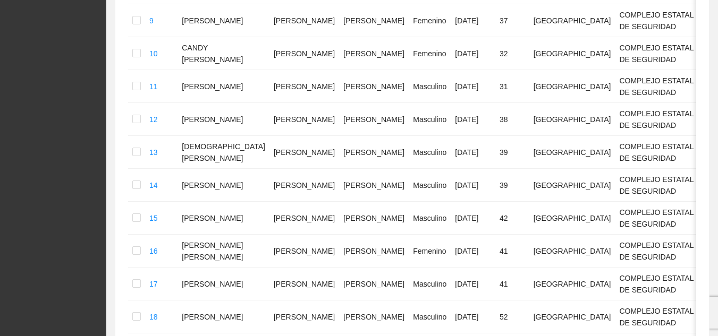
scroll to position [596, 0]
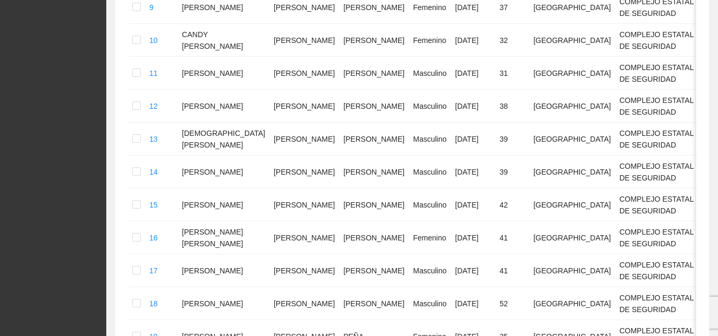
drag, startPoint x: 713, startPoint y: 259, endPoint x: 713, endPoint y: 264, distance: 5.3
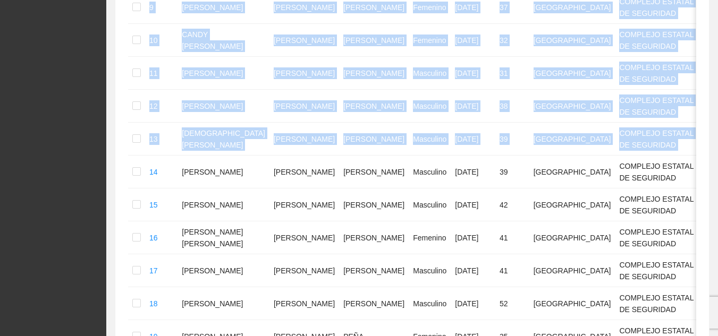
drag, startPoint x: 714, startPoint y: 232, endPoint x: 725, endPoint y: 177, distance: 56.4
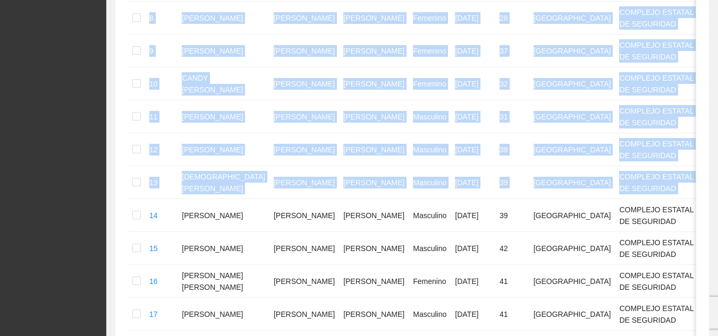
scroll to position [287, 0]
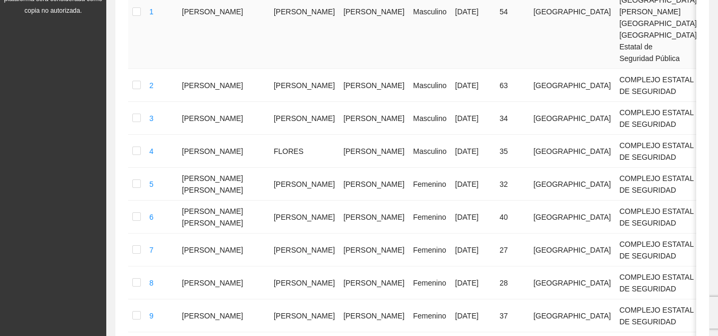
click at [529, 48] on td "[GEOGRAPHIC_DATA]" at bounding box center [572, 12] width 86 height 114
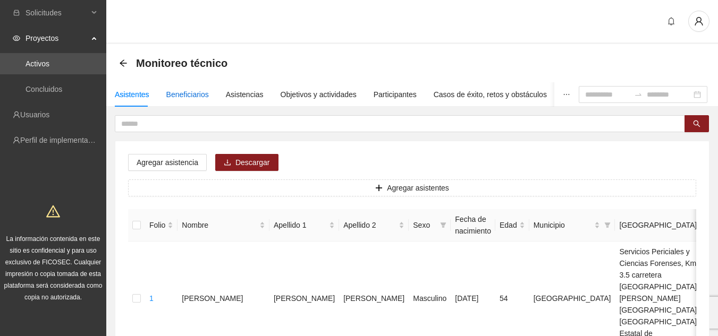
click at [190, 92] on div "Beneficiarios" at bounding box center [187, 95] width 43 height 12
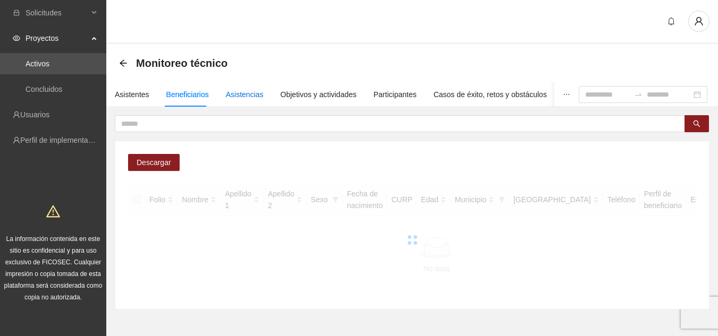
click at [257, 97] on div "Asistencias" at bounding box center [245, 95] width 38 height 12
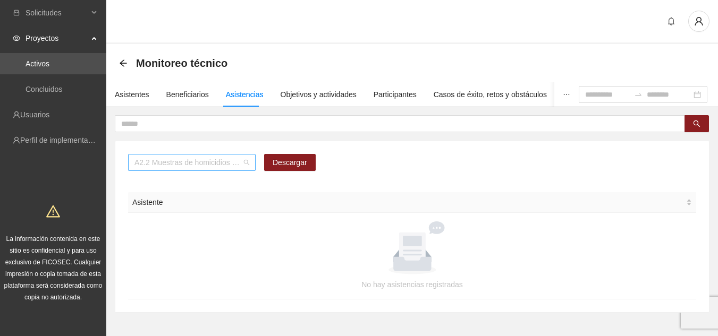
click at [251, 163] on div "A2.2 Muestras de homicidios procesadas por balística zona centro" at bounding box center [192, 162] width 128 height 17
click at [249, 160] on span "A2.2 Muestras de homicidios procesadas por balística zona centro" at bounding box center [191, 163] width 115 height 16
click at [248, 164] on span "A2.2 Muestras de homicidios procesadas por balística zona centro" at bounding box center [191, 163] width 115 height 16
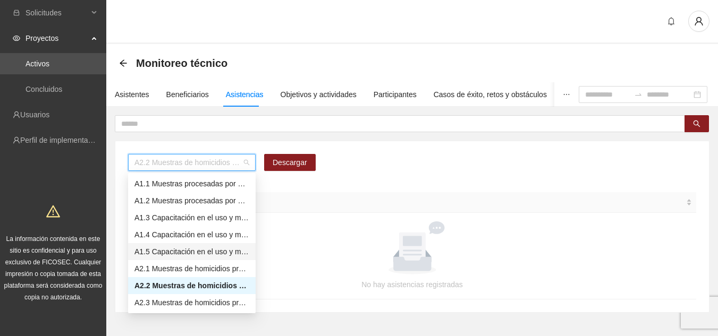
click at [216, 255] on div "A1.5 Capacitación en el uso y manejo del equipo de PCR modelo ProFleX" at bounding box center [191, 252] width 115 height 12
